Goal: Information Seeking & Learning: Learn about a topic

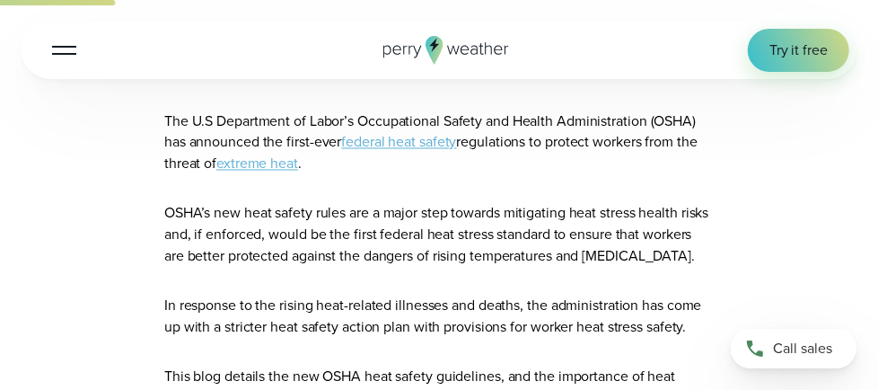
scroll to position [1433, 0]
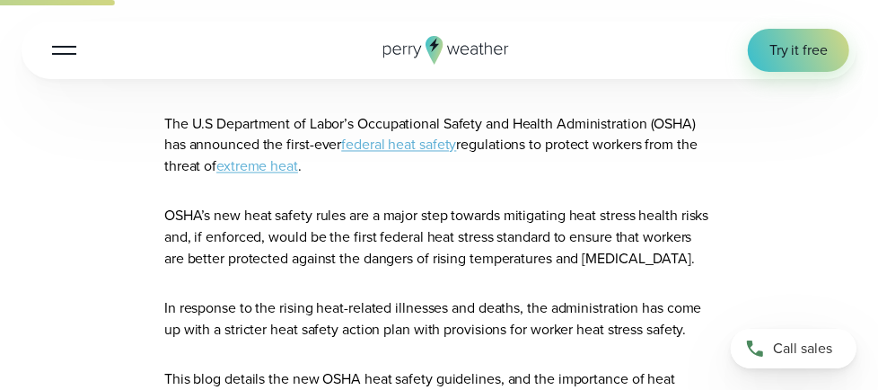
click at [401, 137] on link "federal heat safety" at bounding box center [398, 145] width 115 height 21
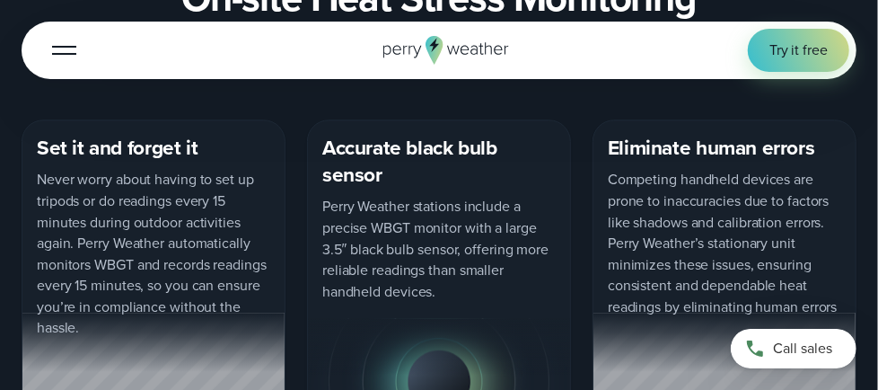
scroll to position [1902, 0]
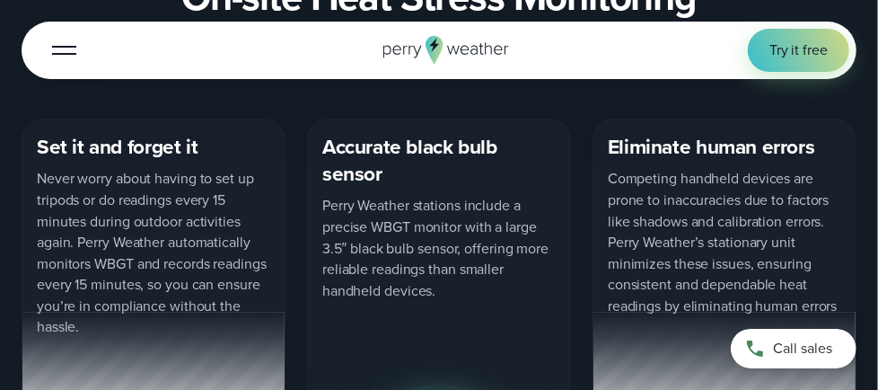
click at [556, 268] on div "Accurate black bulb sensor Perry Weather stations include a precise WBGT monito…" at bounding box center [439, 304] width 264 height 372
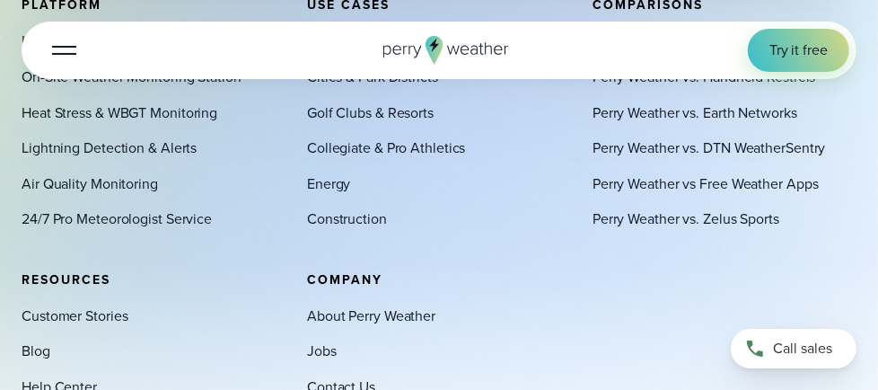
scroll to position [6820, 0]
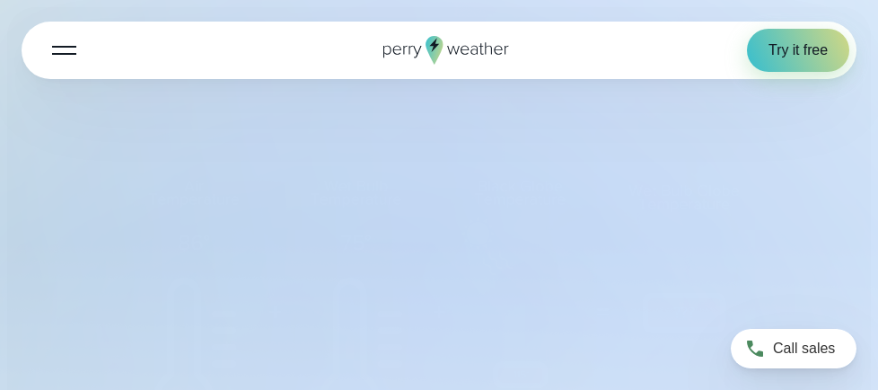
select select "***"
type input "*******"
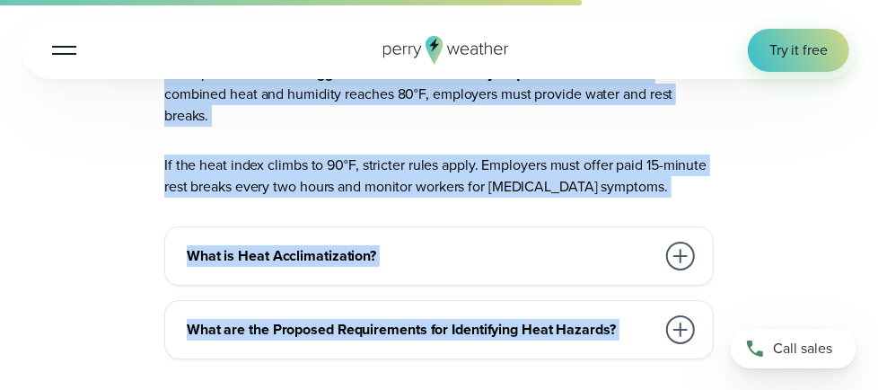
scroll to position [5932, 0]
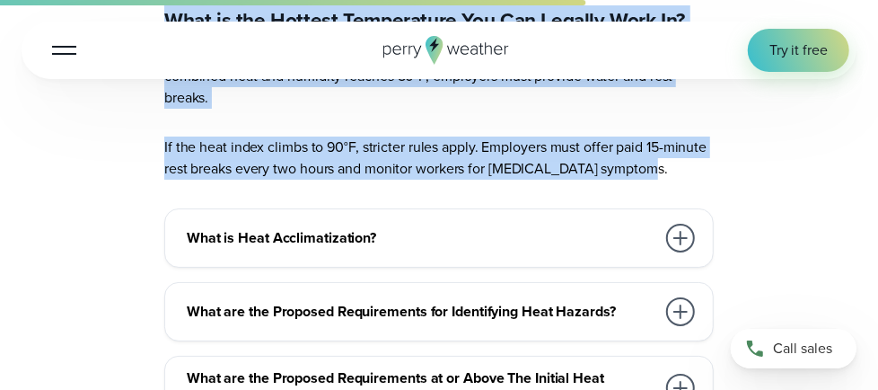
drag, startPoint x: 164, startPoint y: 137, endPoint x: 636, endPoint y: 153, distance: 472.4
copy article "The U.S Department of Labor’s Occupational Safety and Health Administration (OS…"
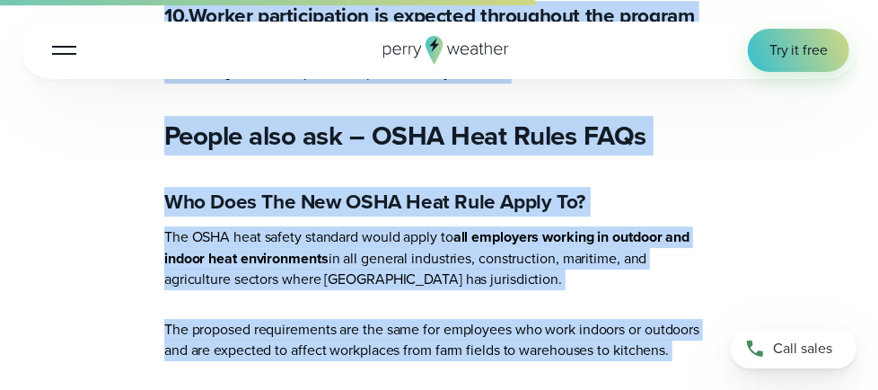
scroll to position [5331, 0]
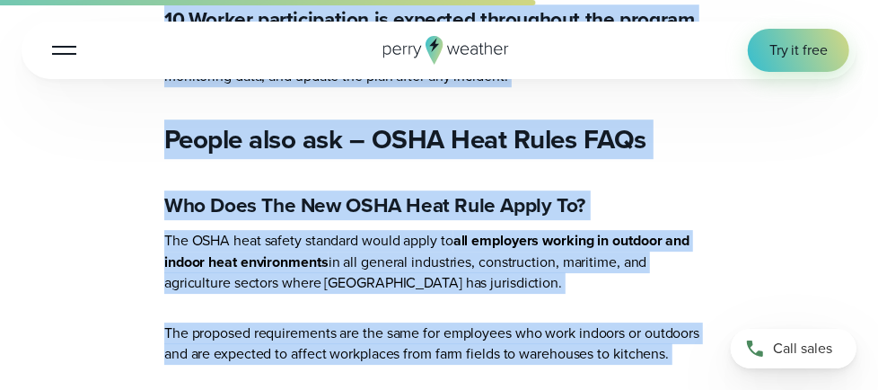
click at [484, 192] on h3 "Who Does The New OSHA Heat Rule Apply To?" at bounding box center [438, 205] width 549 height 27
